Goal: Find specific page/section: Find specific page/section

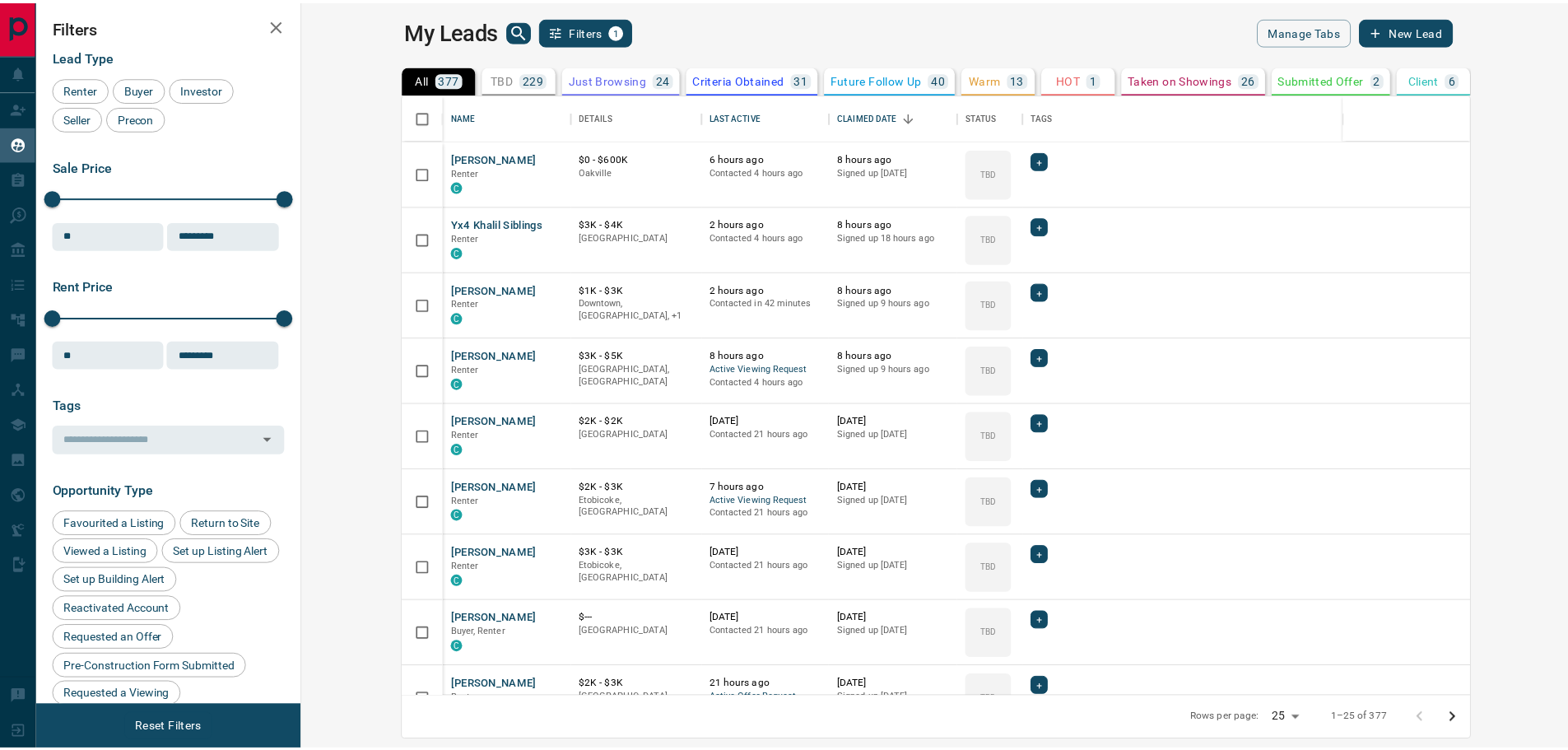
scroll to position [590, 1258]
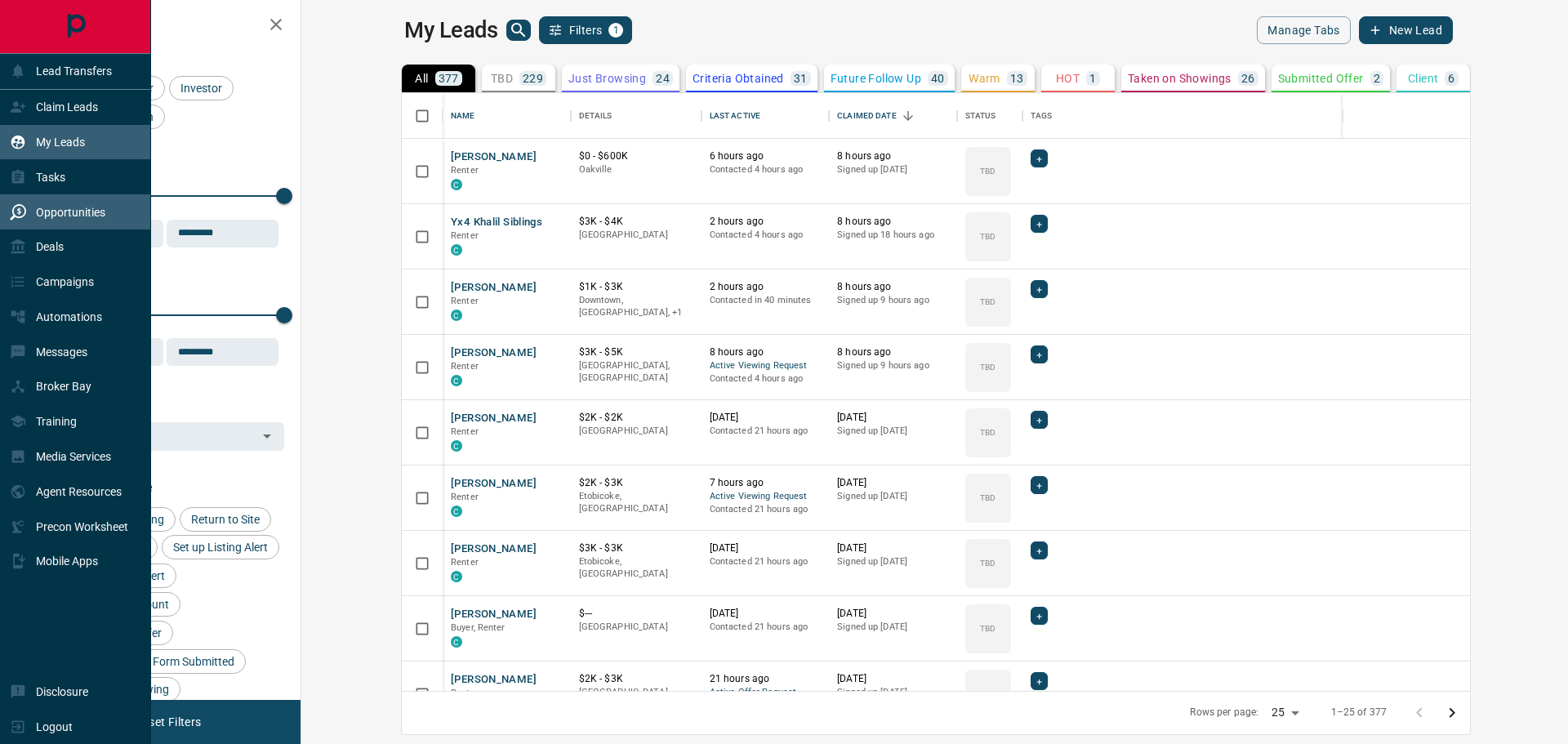
click at [64, 218] on p "Opportunities" at bounding box center [71, 212] width 70 height 13
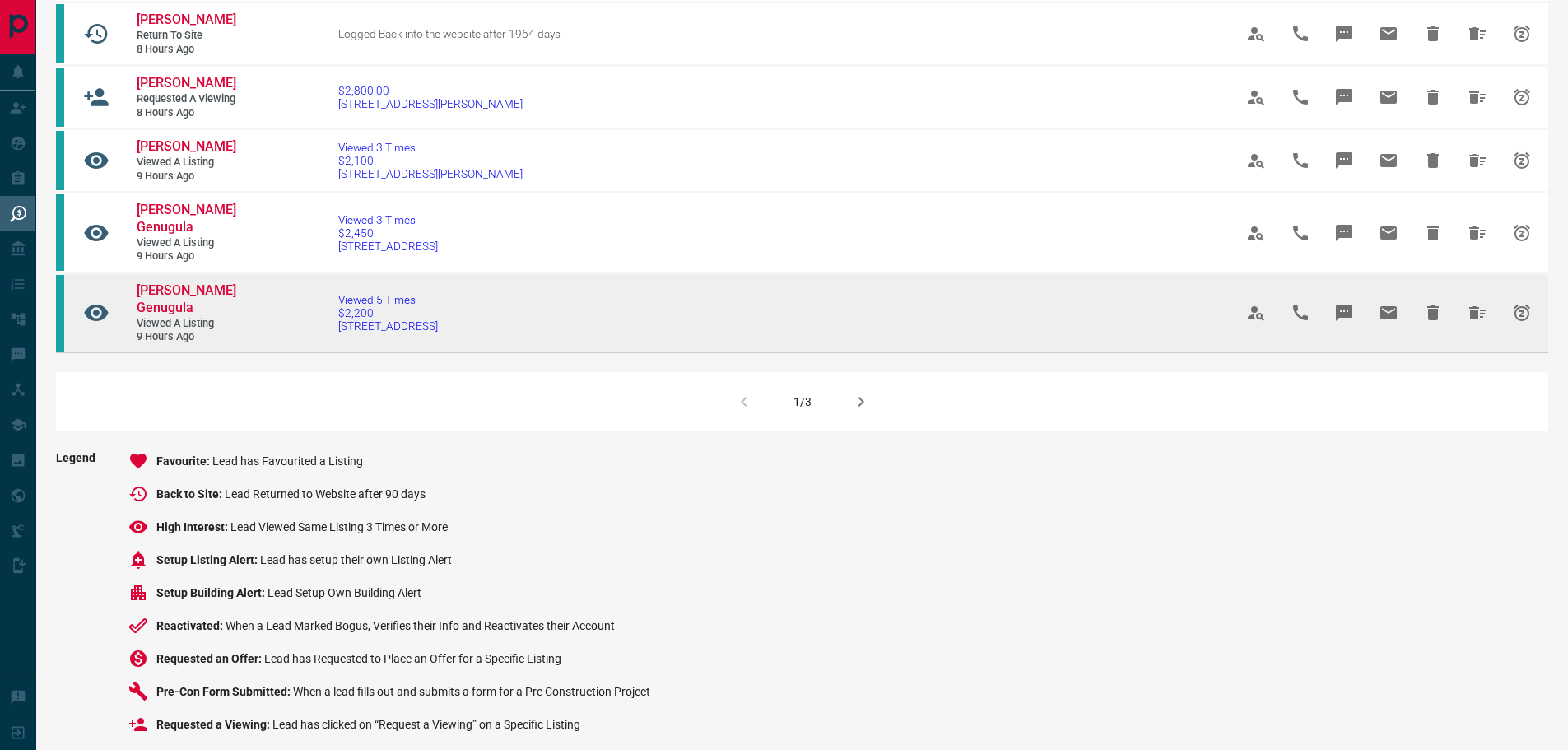
scroll to position [1212, 0]
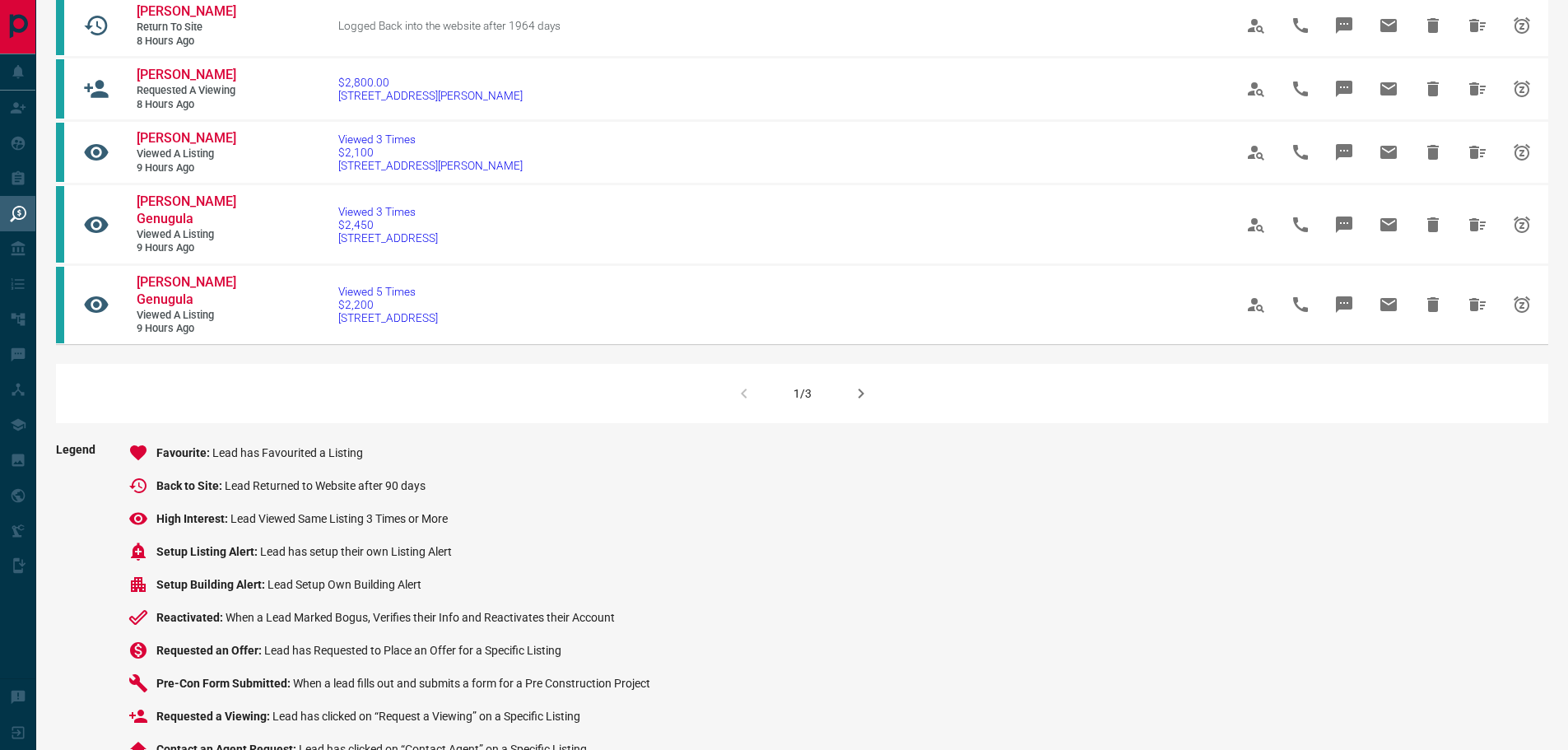
click at [862, 388] on icon "button" at bounding box center [861, 393] width 6 height 10
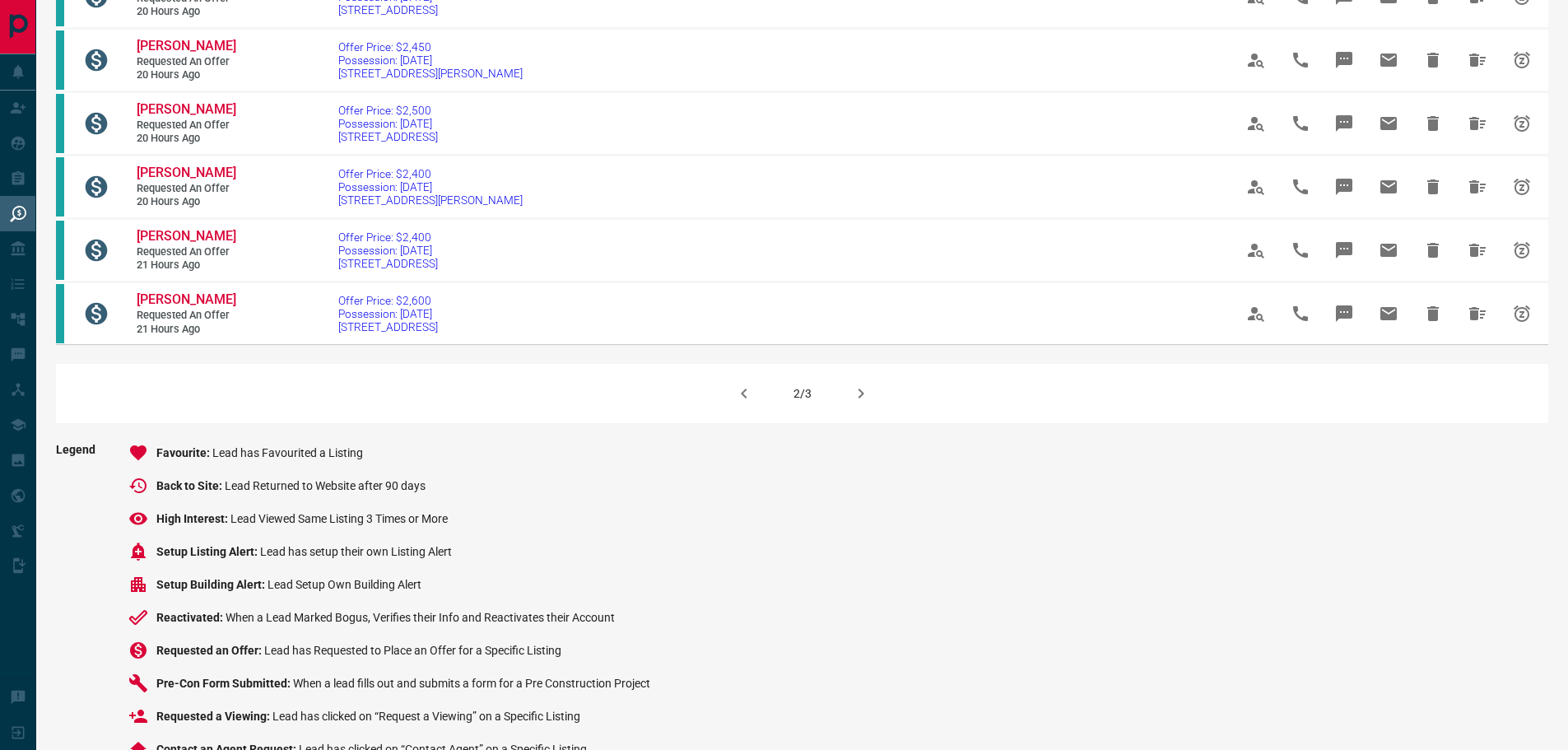
scroll to position [1229, 0]
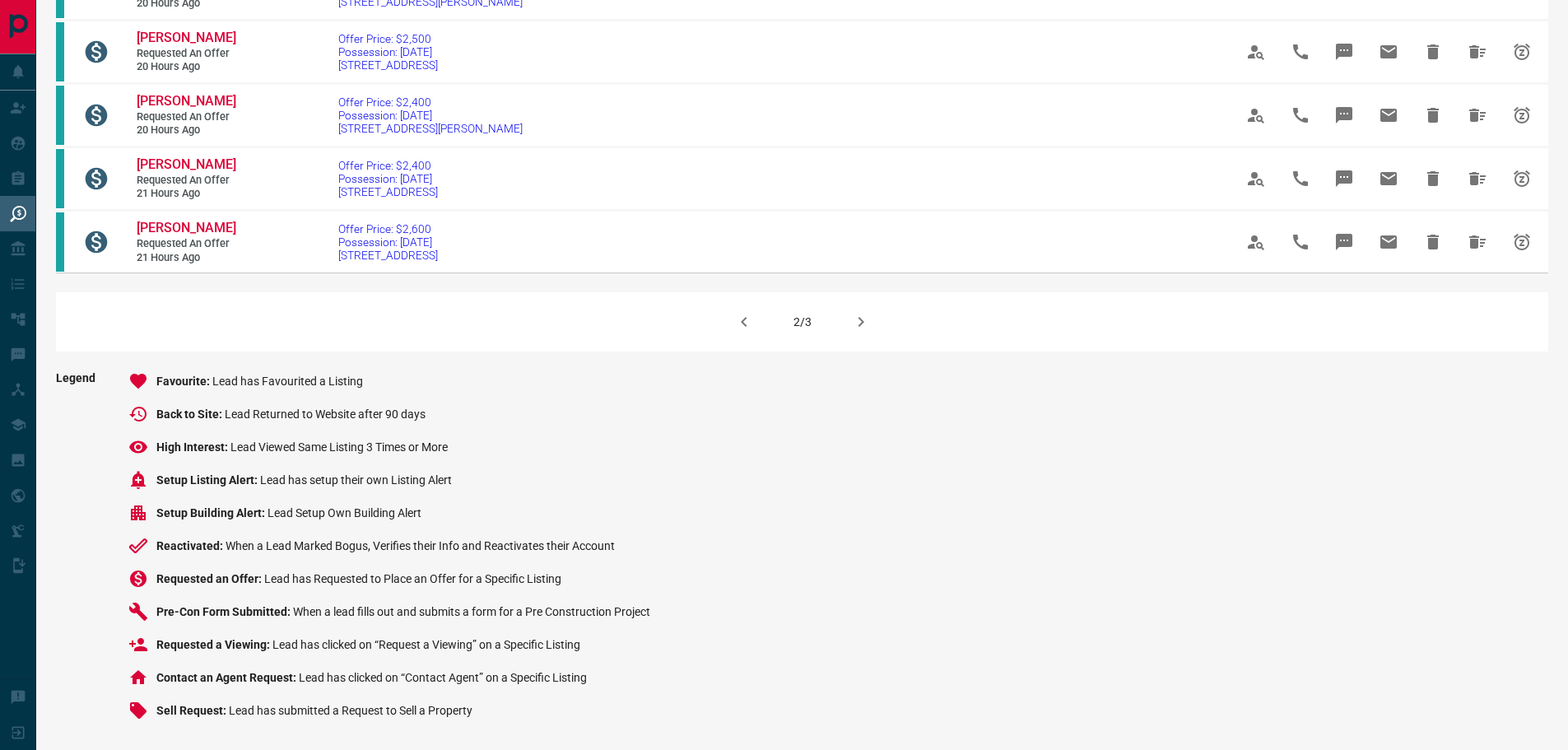
click at [856, 322] on icon "button" at bounding box center [861, 322] width 20 height 20
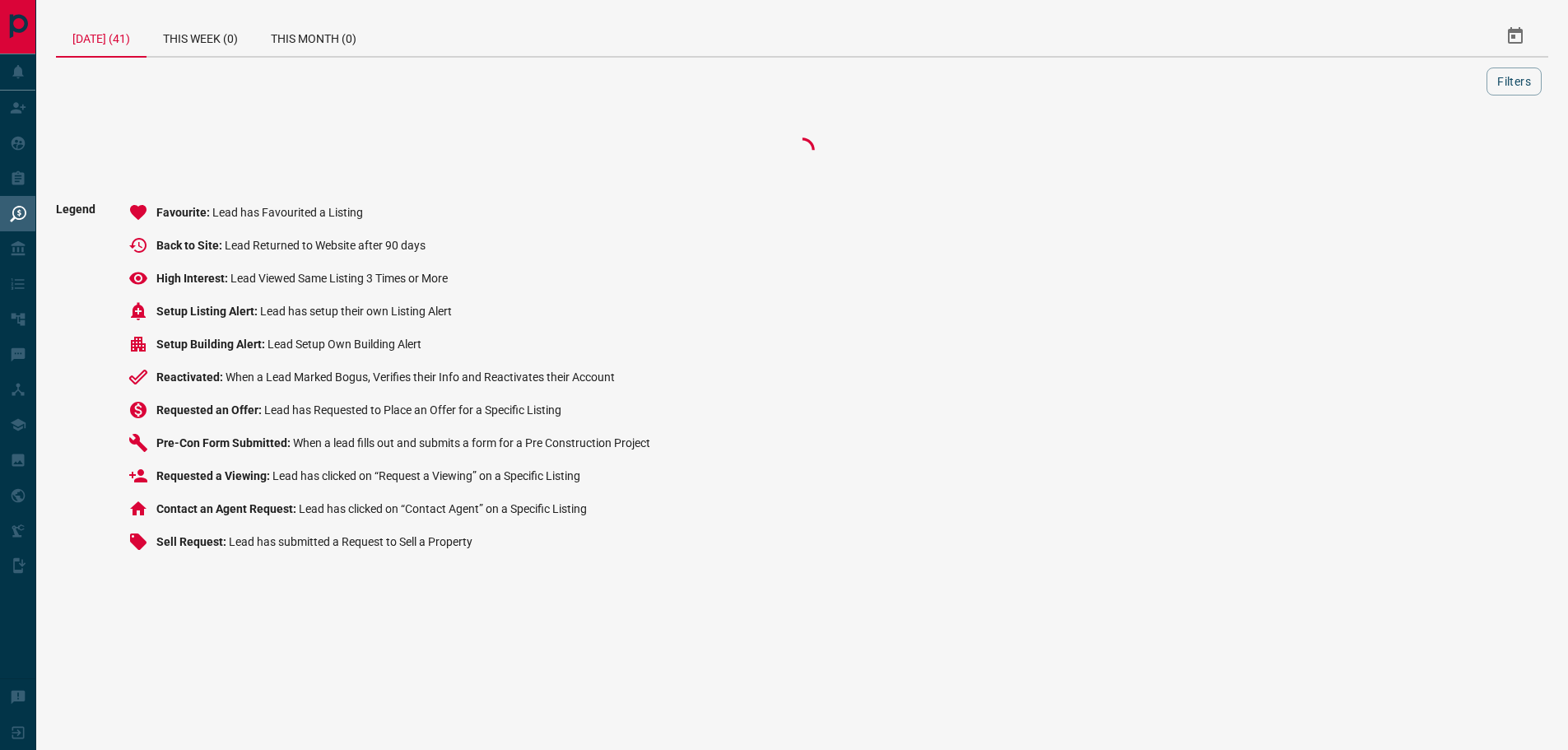
scroll to position [0, 0]
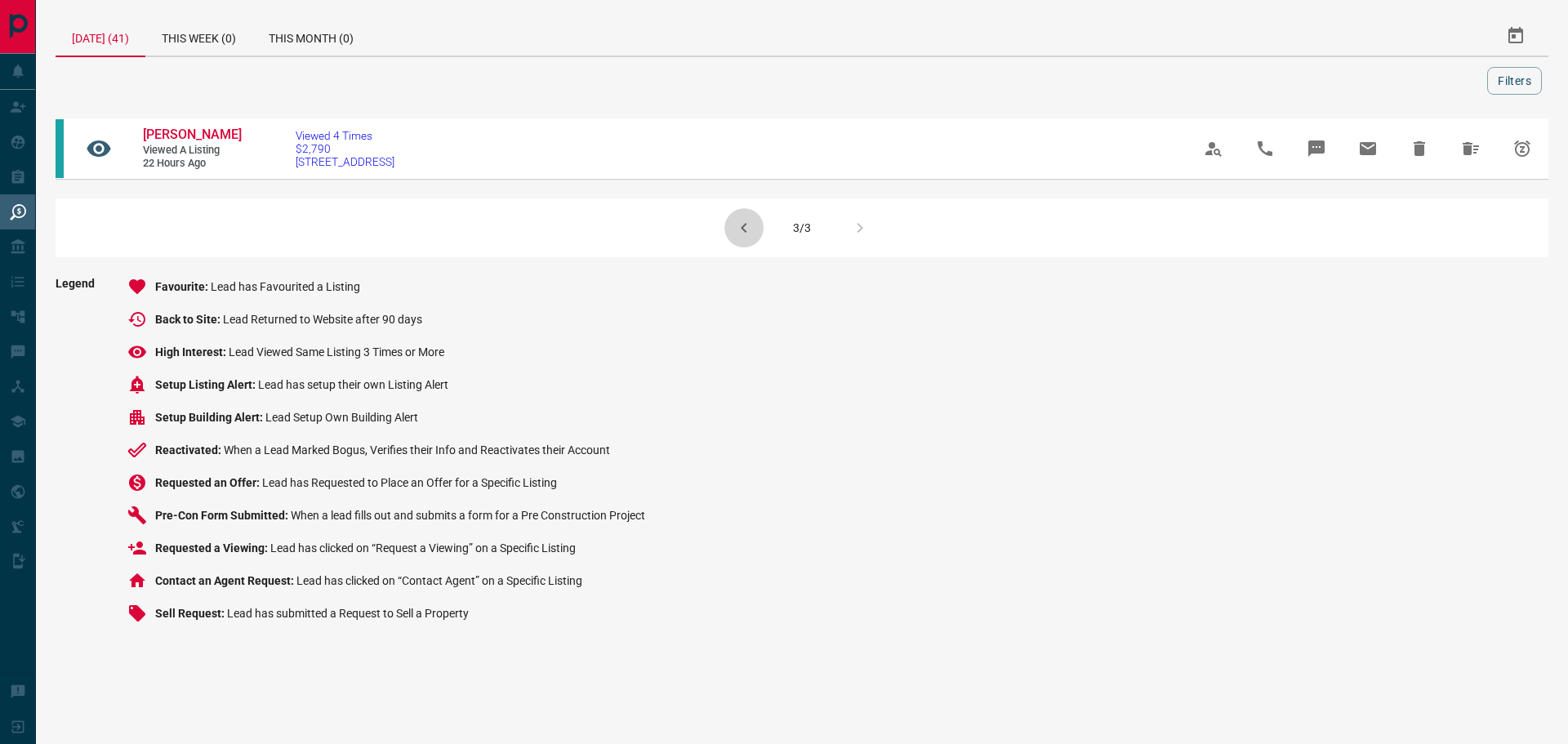
click at [741, 227] on icon "button" at bounding box center [743, 227] width 20 height 20
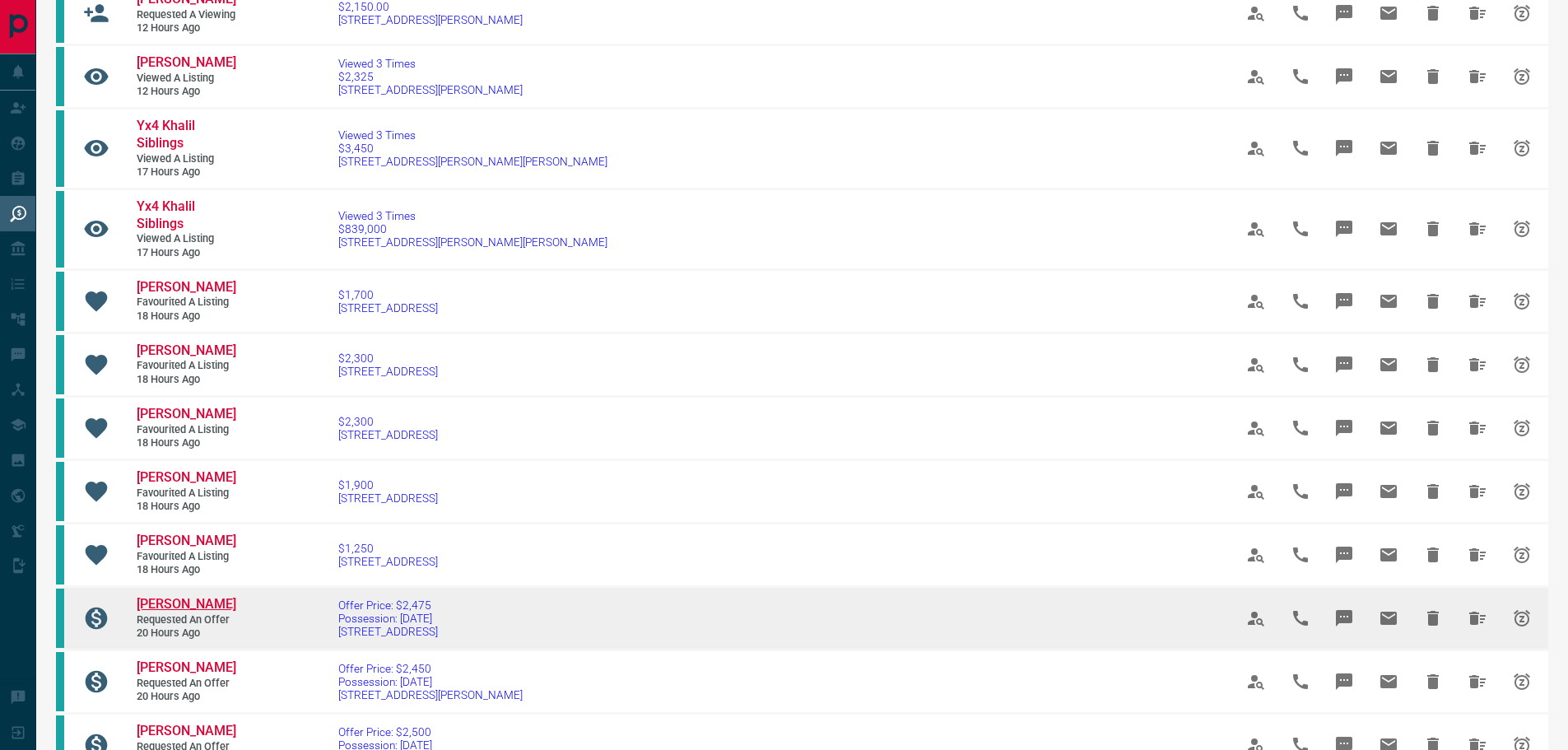
scroll to position [241, 0]
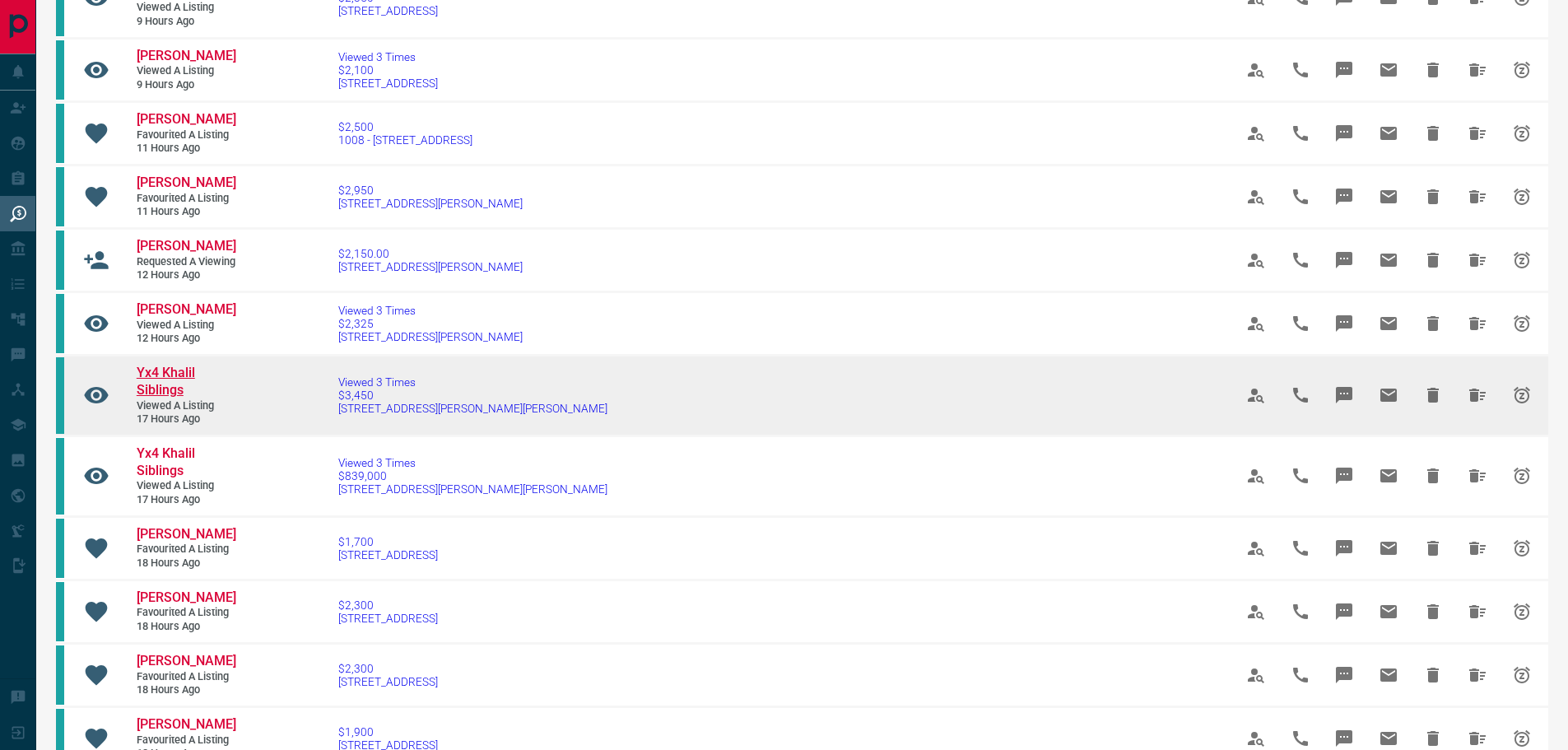
click at [172, 398] on span "Yx4 Khalil Siblings" at bounding box center [166, 381] width 58 height 33
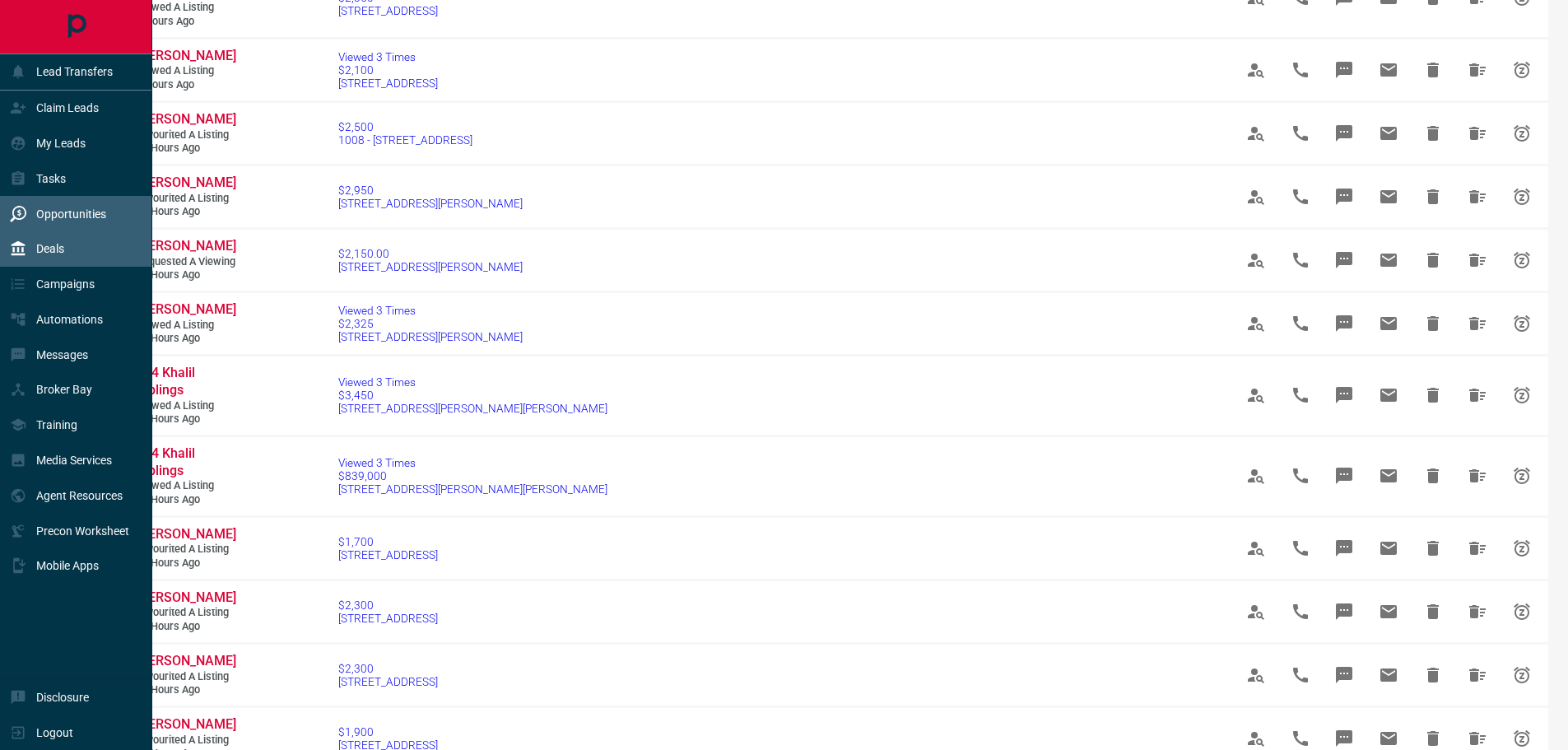
click at [57, 255] on p "Deals" at bounding box center [51, 248] width 28 height 13
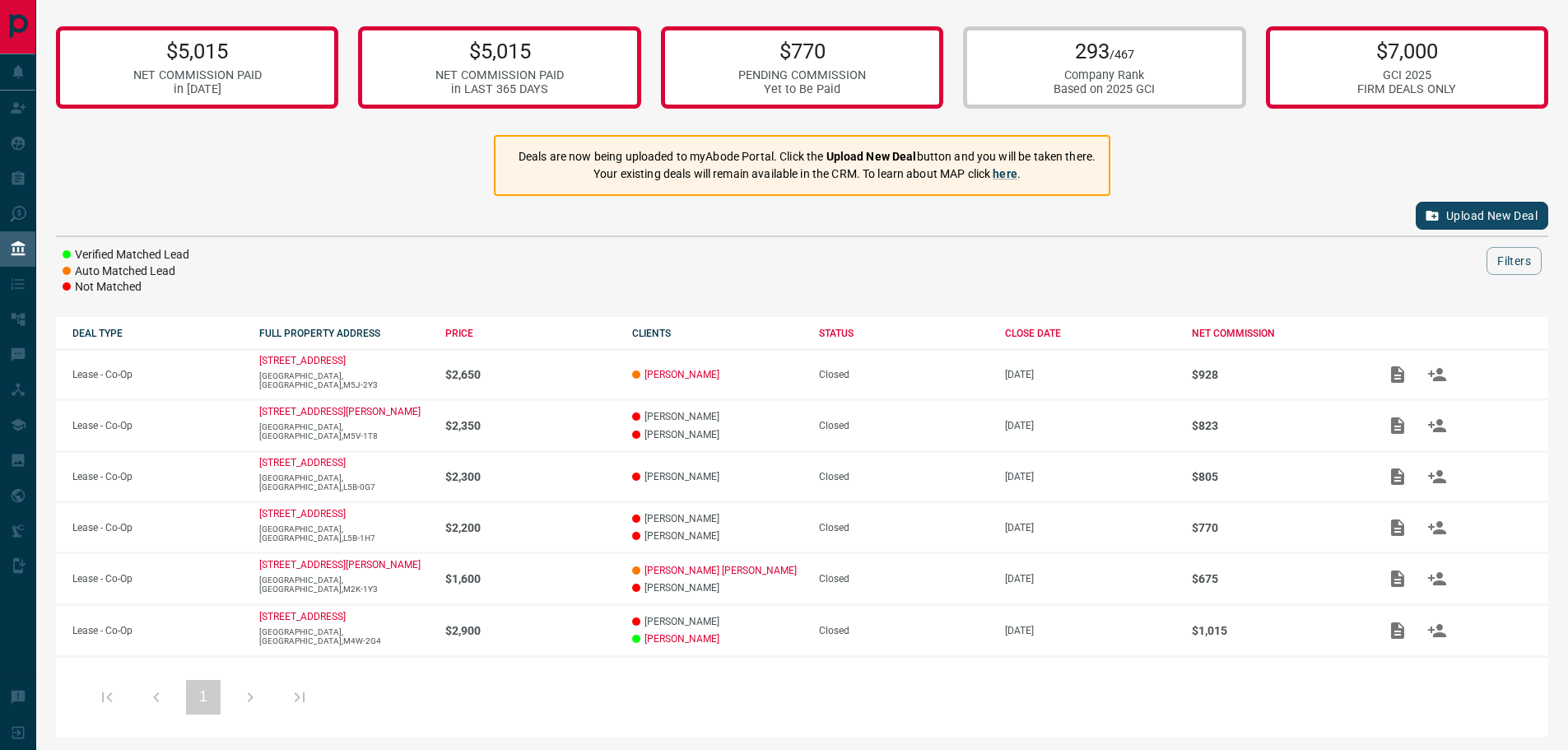
click at [296, 183] on div "$5,015 NET COMMISSION PAID in [DATE] $5,015 NET COMMISSION PAID in LAST 365 DAY…" at bounding box center [803, 376] width 1532 height 753
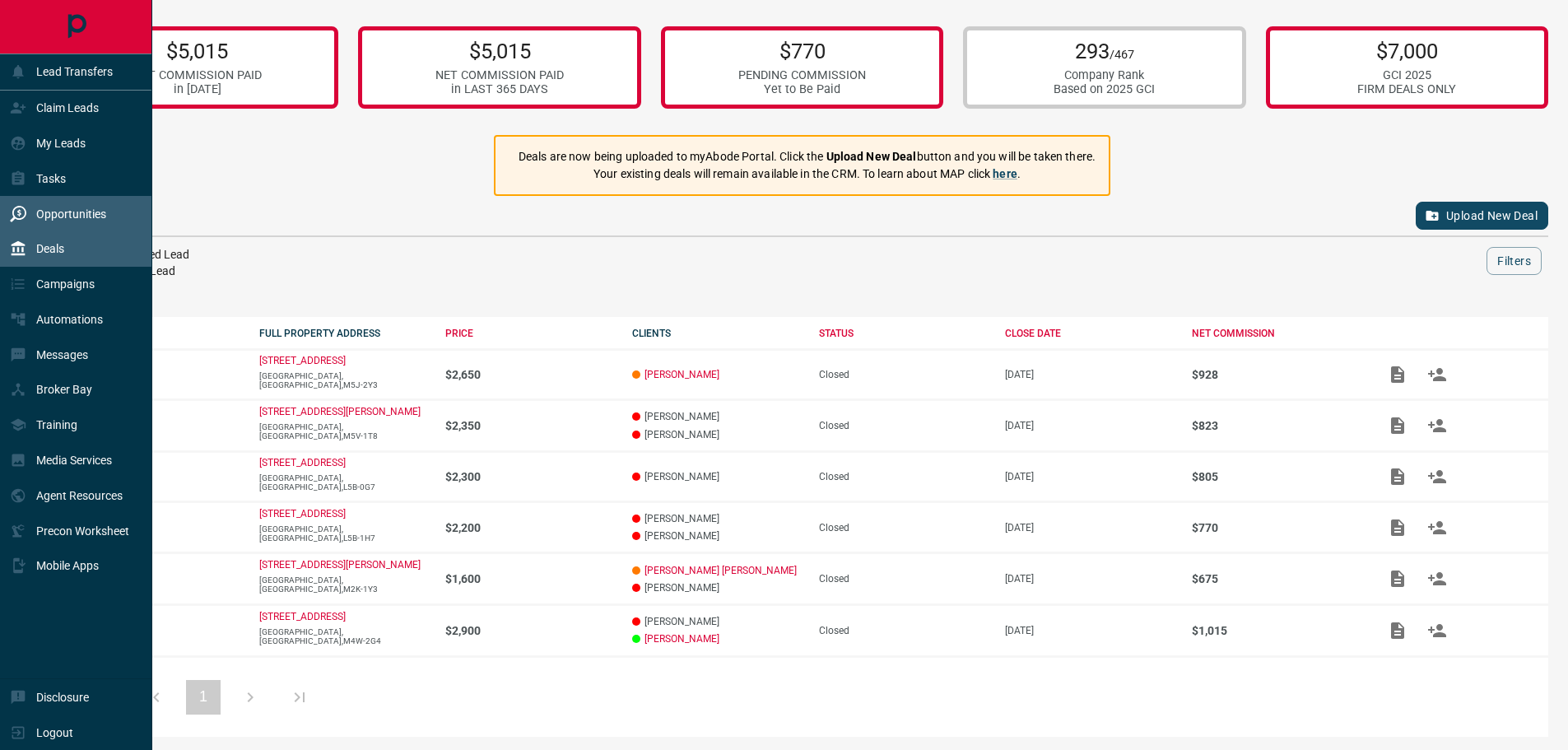
click at [73, 219] on p "Opportunities" at bounding box center [71, 214] width 70 height 13
